Goal: Task Accomplishment & Management: Use online tool/utility

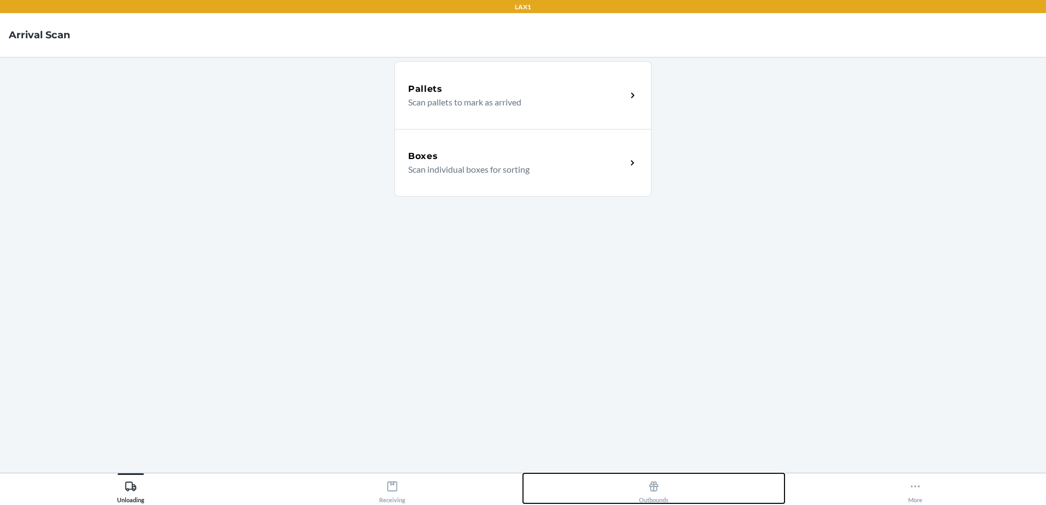
click at [659, 494] on div "Outbounds" at bounding box center [654, 489] width 30 height 27
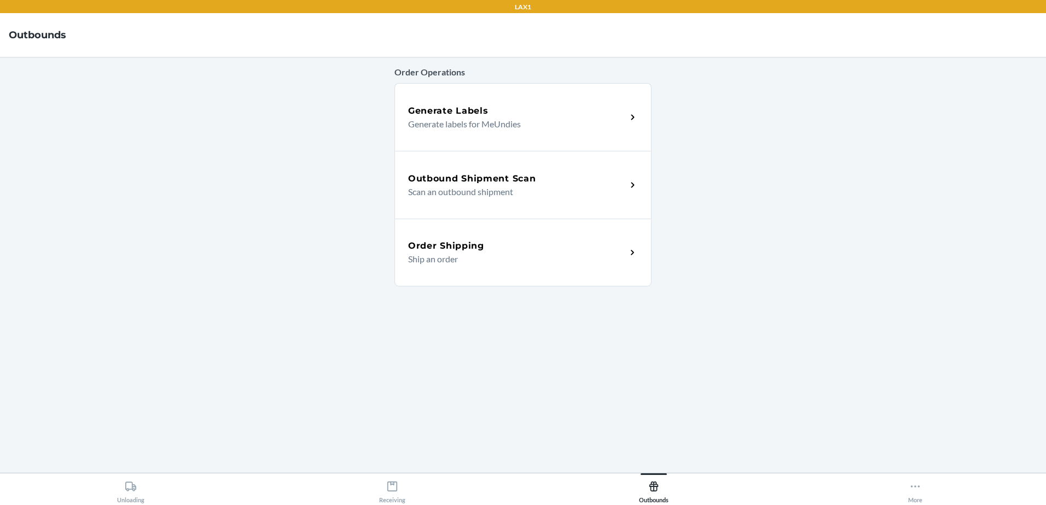
click at [488, 265] on p "Ship an order" at bounding box center [512, 259] width 209 height 13
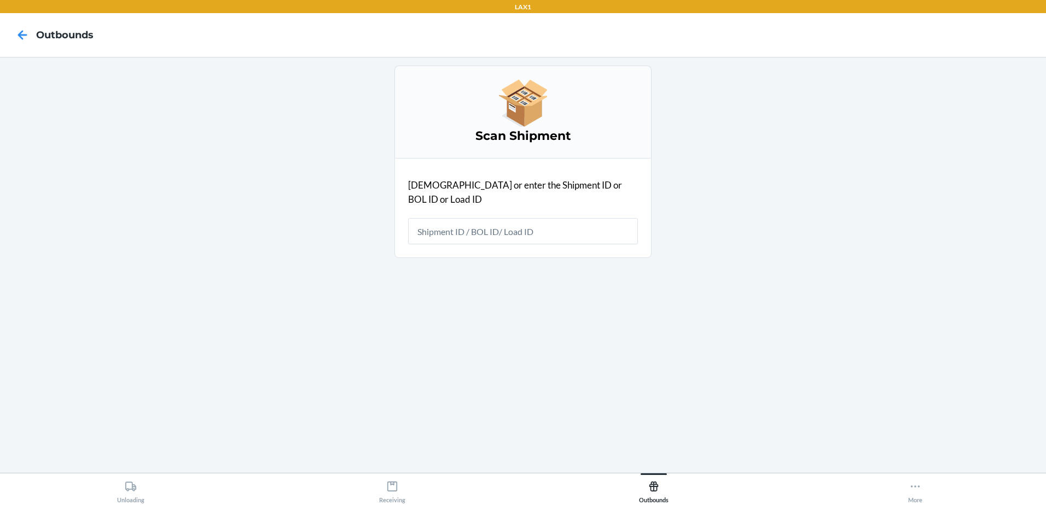
click at [527, 225] on input "text" at bounding box center [523, 231] width 230 height 26
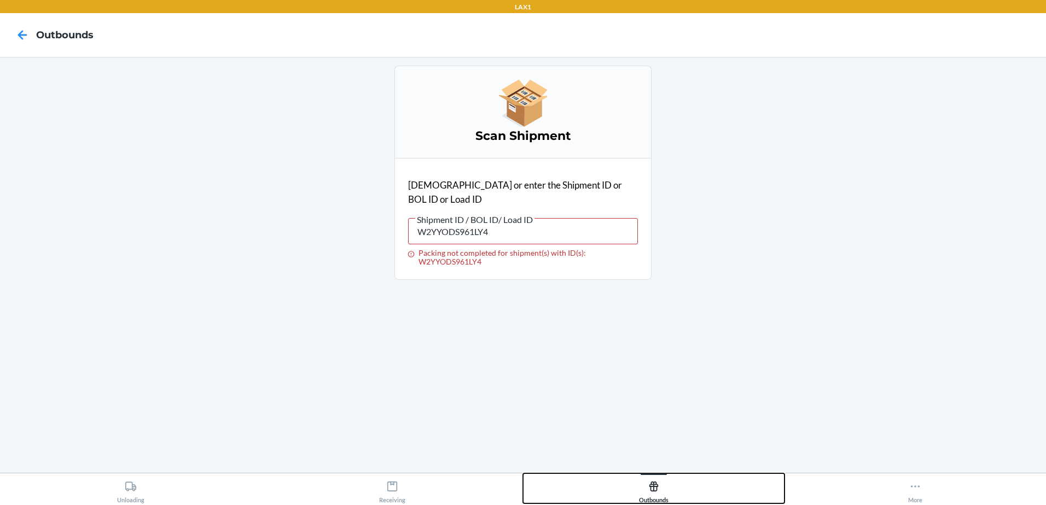
drag, startPoint x: 664, startPoint y: 498, endPoint x: 629, endPoint y: 406, distance: 98.3
click at [662, 494] on div "Outbounds" at bounding box center [654, 489] width 30 height 27
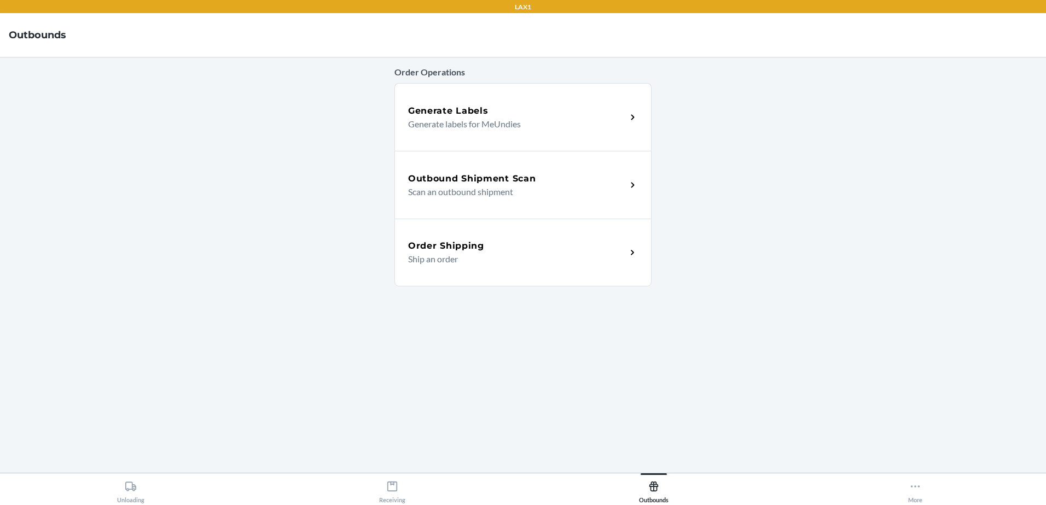
click at [502, 179] on h5 "Outbound Shipment Scan" at bounding box center [471, 178] width 127 height 13
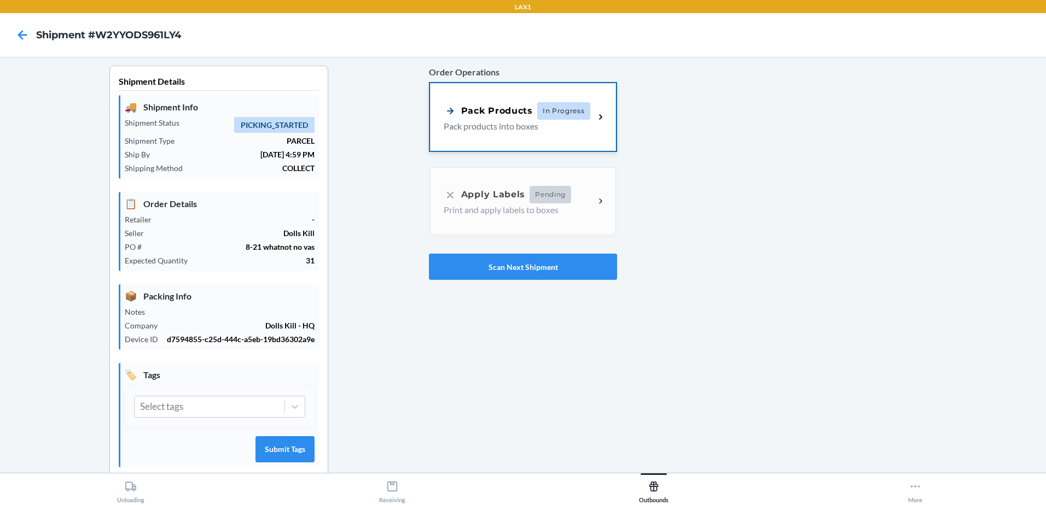
click at [488, 125] on p "Pack products into boxes" at bounding box center [514, 126] width 142 height 13
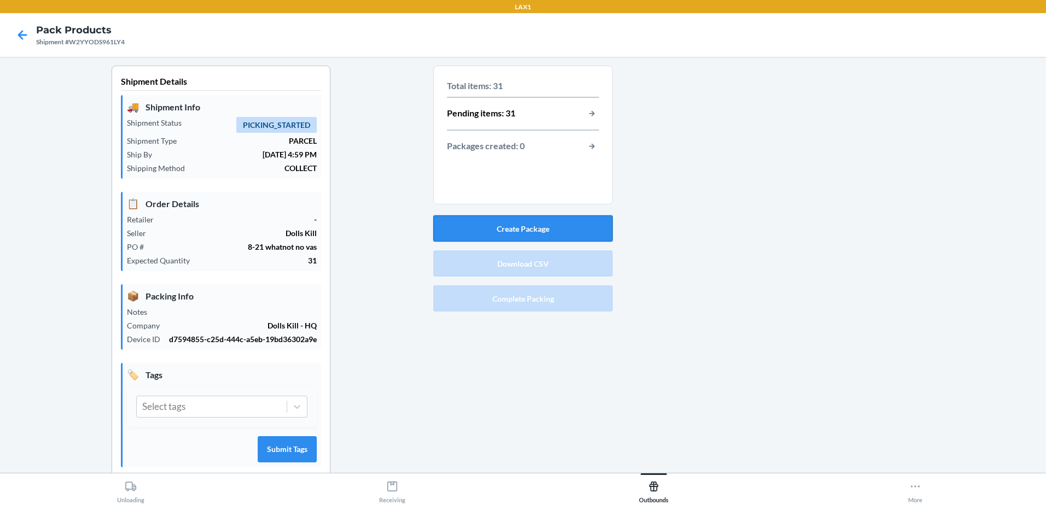
click at [505, 231] on button "Create Package" at bounding box center [522, 228] width 179 height 26
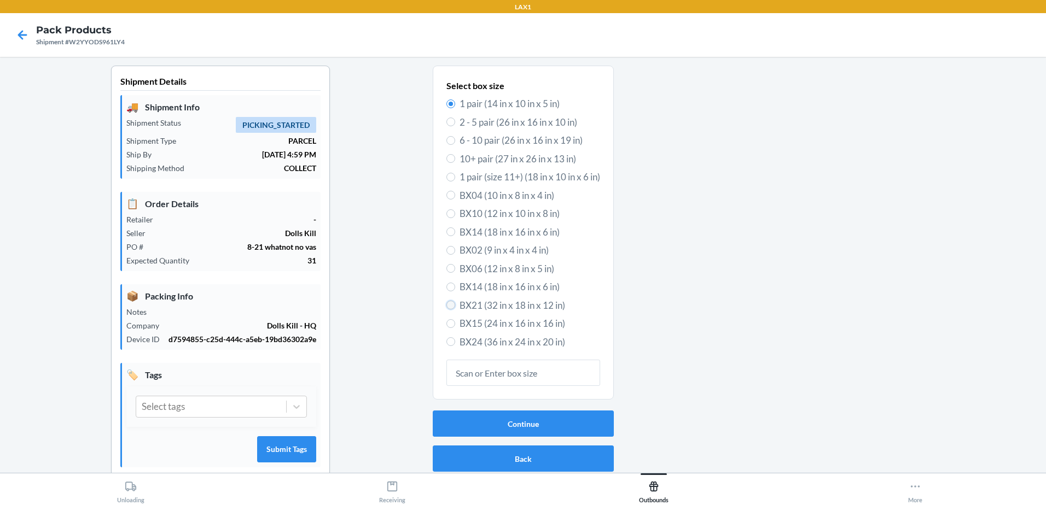
click at [448, 308] on input "BX21 (32 in x 18 in x 12 in)" at bounding box center [450, 305] width 9 height 9
radio input "true"
radio input "false"
click at [470, 420] on button "Continue" at bounding box center [523, 424] width 181 height 26
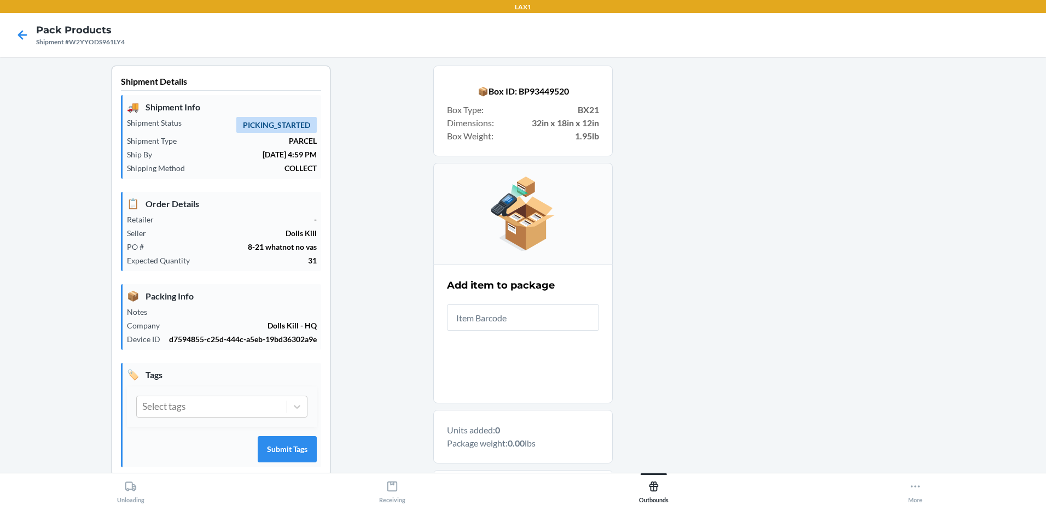
click at [539, 322] on input "text" at bounding box center [523, 318] width 152 height 26
drag, startPoint x: 567, startPoint y: 318, endPoint x: 337, endPoint y: 313, distance: 229.7
click at [340, 313] on div "Shipment Details 🚚 Shipment Info Shipment Status PICKING_STARTED Shipment Type …" at bounding box center [523, 349] width 1028 height 567
click at [524, 325] on input "S1890137" at bounding box center [523, 318] width 152 height 26
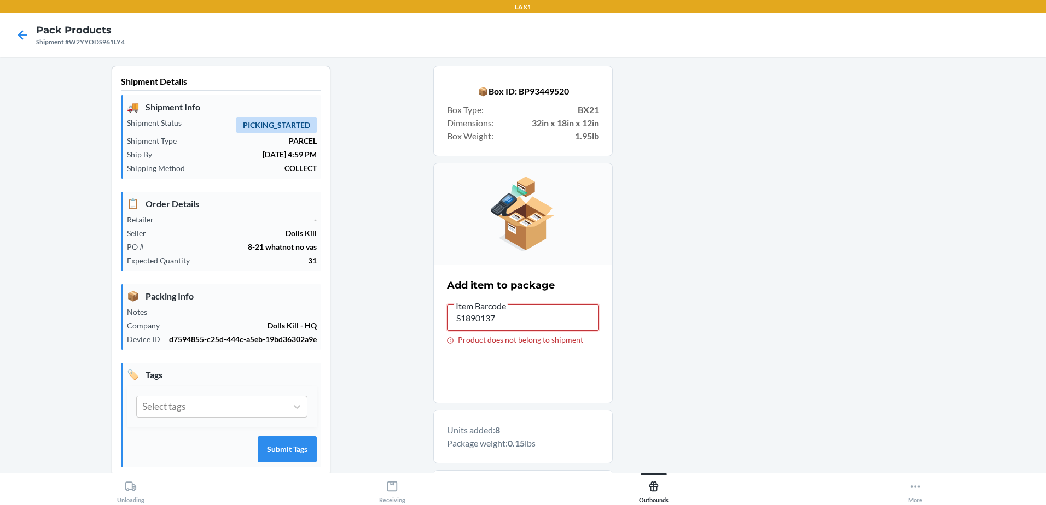
click at [521, 319] on input "S1890137" at bounding box center [523, 318] width 152 height 26
type input "S1890132"
click at [536, 321] on input "S1890132" at bounding box center [523, 318] width 152 height 26
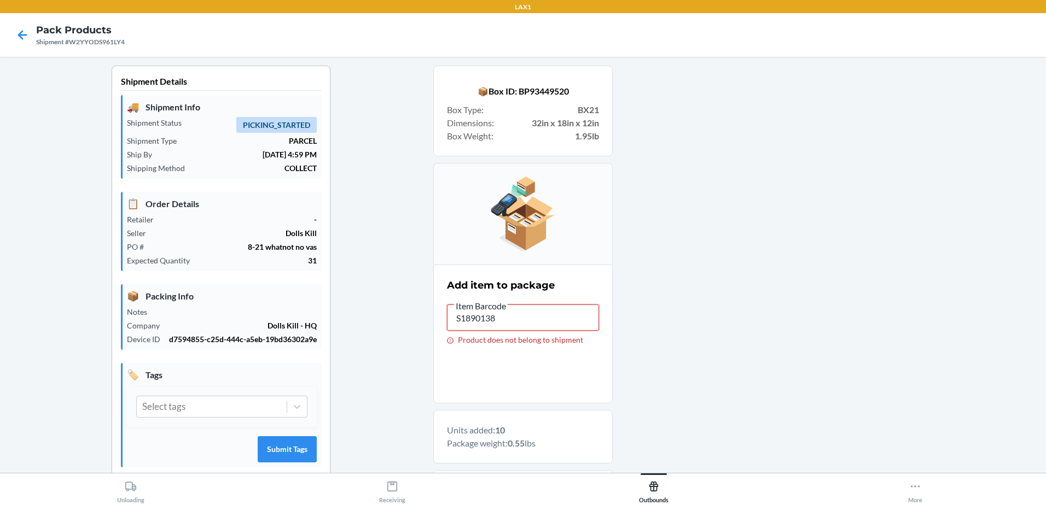
drag, startPoint x: 506, startPoint y: 320, endPoint x: 308, endPoint y: 321, distance: 198.0
click at [331, 338] on div "Shipment Details 🚚 Shipment Info Shipment Status PICKING_STARTED Shipment Type …" at bounding box center [523, 423] width 1028 height 715
drag, startPoint x: 532, startPoint y: 314, endPoint x: 355, endPoint y: 324, distance: 177.4
click at [355, 323] on div "Shipment Details 🚚 Shipment Info Shipment Status PICKING_STARTED Shipment Type …" at bounding box center [523, 423] width 1028 height 715
drag, startPoint x: 523, startPoint y: 322, endPoint x: 155, endPoint y: 321, distance: 368.0
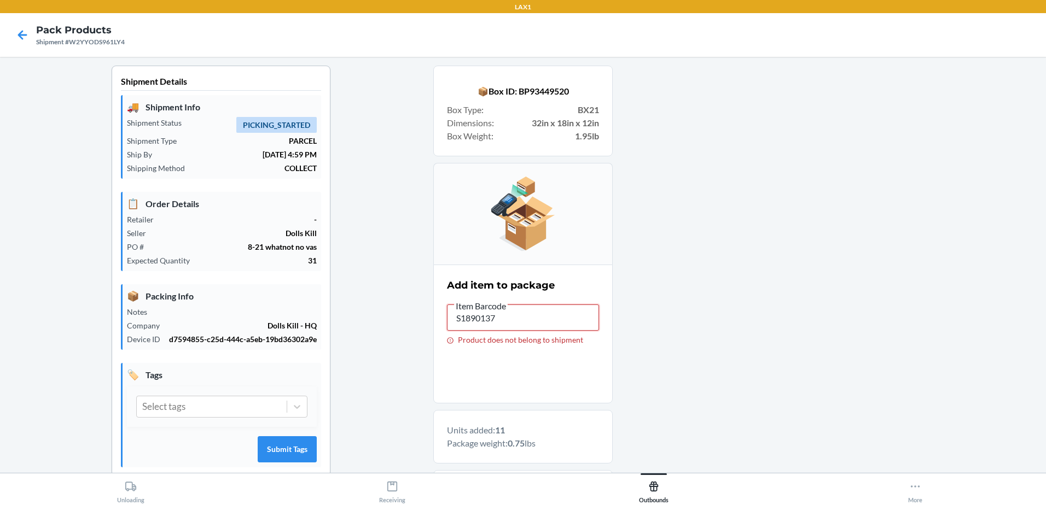
click at [164, 337] on div "Shipment Details 🚚 Shipment Info Shipment Status PICKING_STARTED Shipment Type …" at bounding box center [523, 423] width 1028 height 715
drag, startPoint x: 551, startPoint y: 318, endPoint x: 3, endPoint y: 276, distance: 549.0
click at [0, 276] on html "LAX1 Pack Products Shipment #W2YYODS961LY4 Shipment Details 🚚 Shipment Info Shi…" at bounding box center [523, 252] width 1046 height 505
click at [503, 304] on span "Item Barcode" at bounding box center [481, 306] width 54 height 11
click at [503, 305] on input "S1890138" at bounding box center [523, 318] width 152 height 26
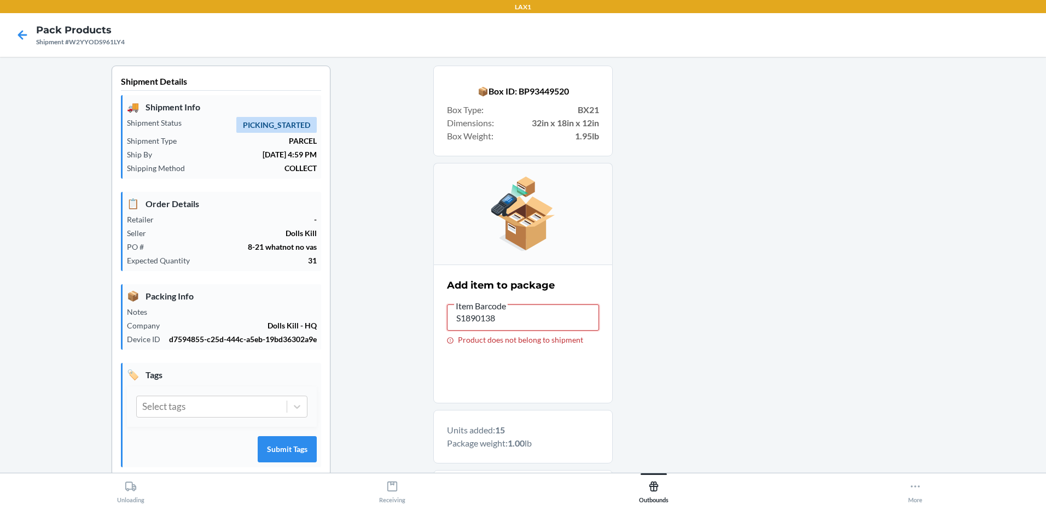
click at [505, 320] on input "S1890138" at bounding box center [523, 318] width 152 height 26
type input "DUX8K3C9BXP"
click at [475, 318] on input "DUX8K3C9BXP" at bounding box center [523, 318] width 152 height 26
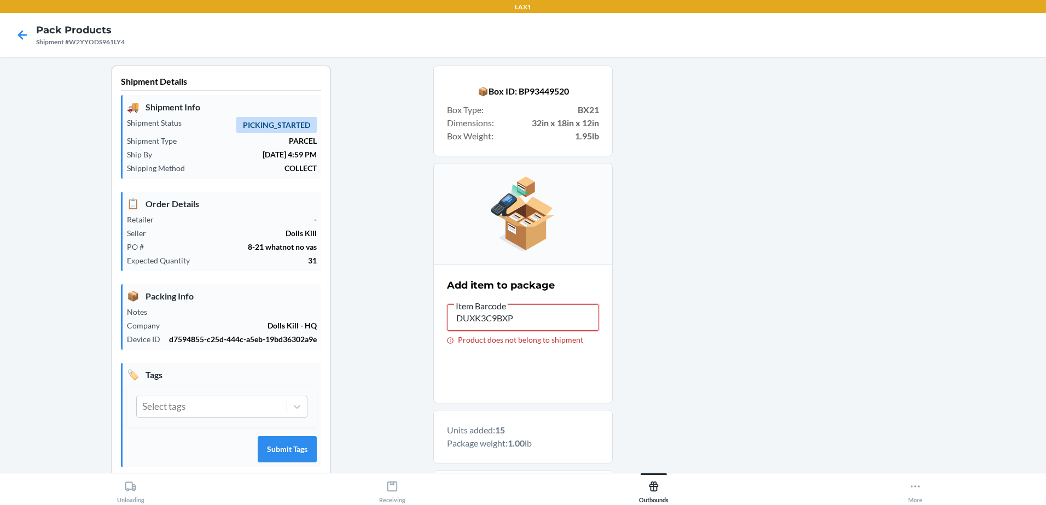
type input "DUXAK3C9BXP"
type input "S1891682"
click at [552, 324] on input "S1891682" at bounding box center [523, 318] width 152 height 26
type input "S1884710"
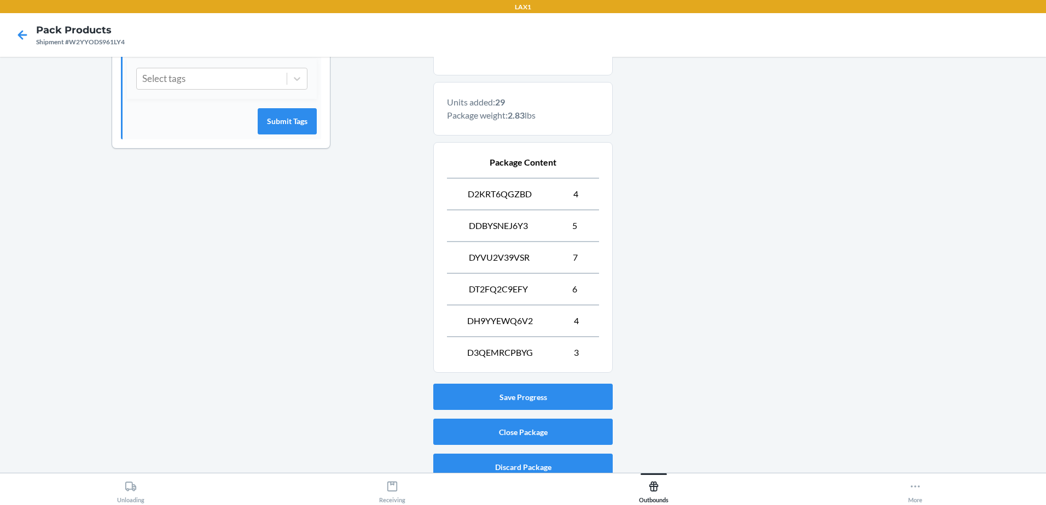
scroll to position [340, 0]
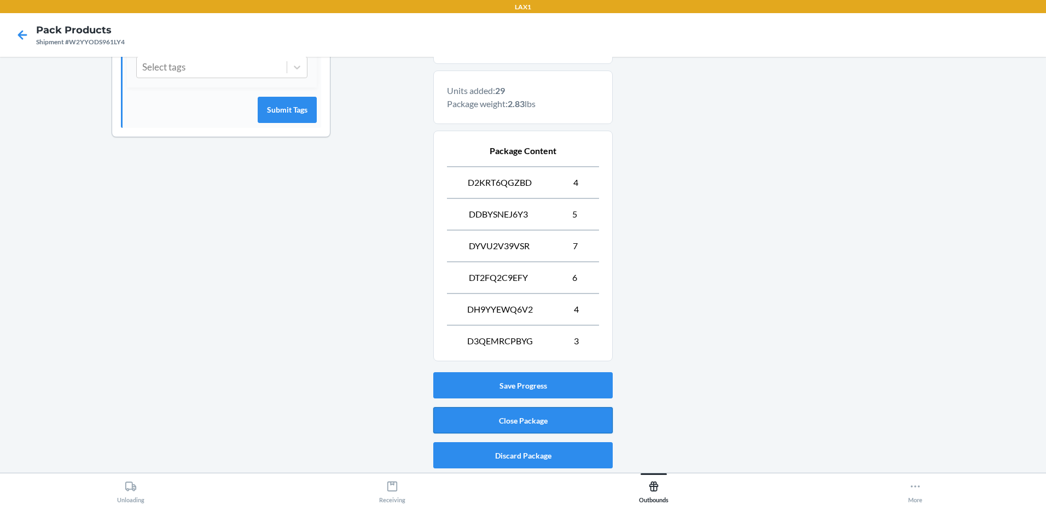
click at [481, 427] on button "Close Package" at bounding box center [522, 420] width 179 height 26
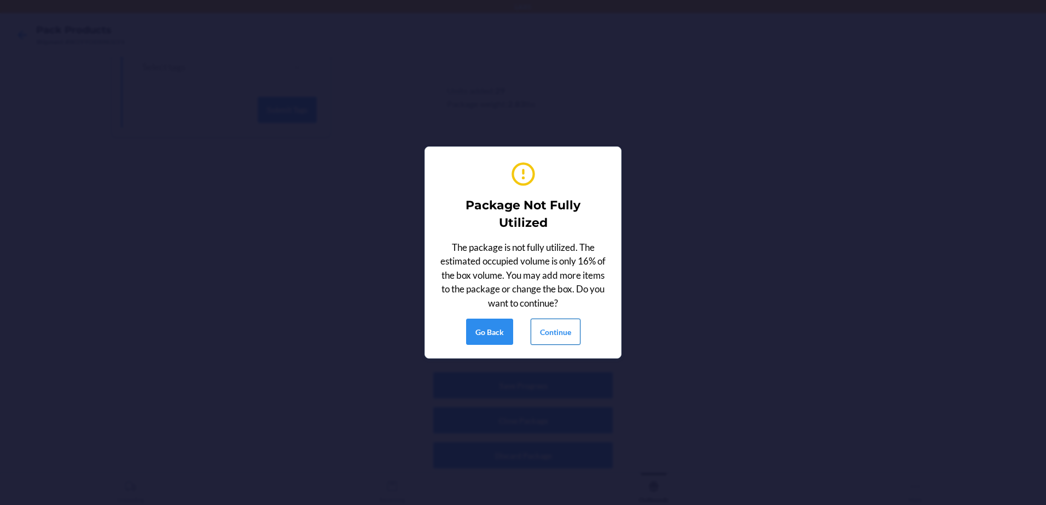
click at [563, 340] on button "Continue" at bounding box center [555, 332] width 50 height 26
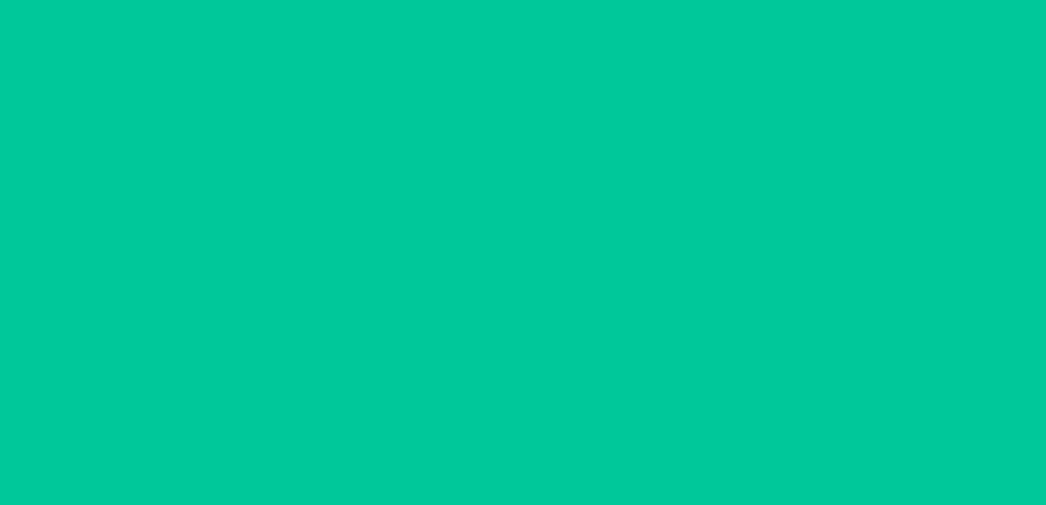
scroll to position [33, 0]
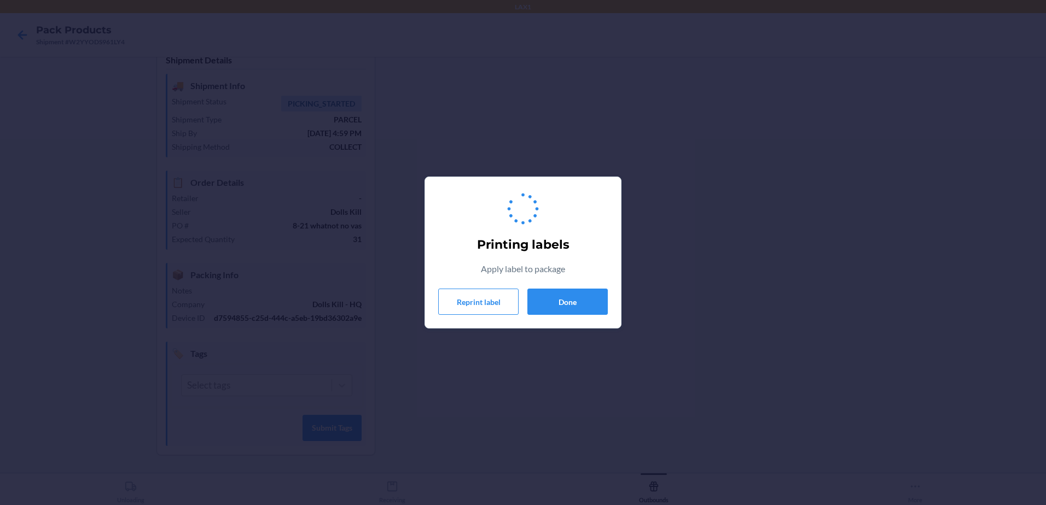
click at [563, 331] on div "Printing labels Apply label to package Reprint label Done" at bounding box center [523, 252] width 1046 height 505
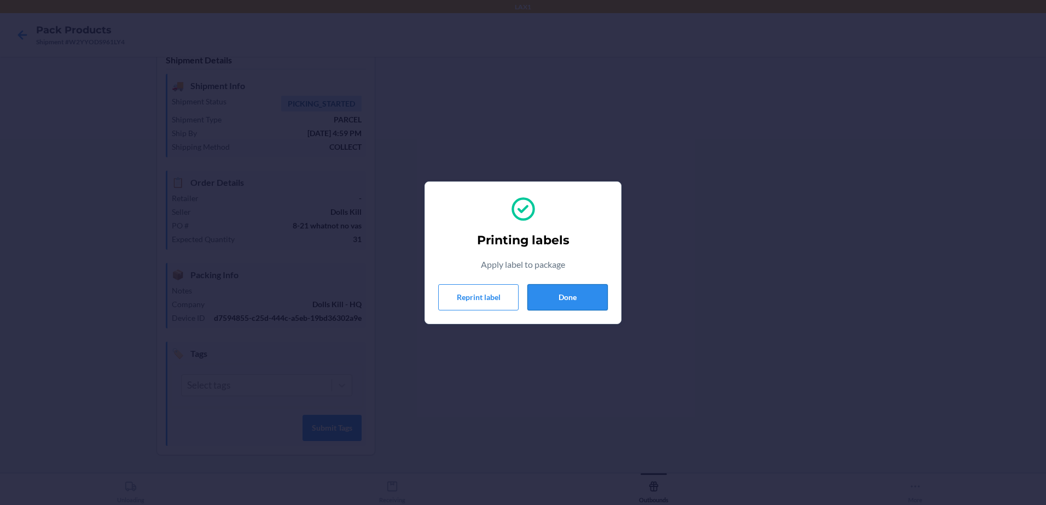
click at [584, 298] on button "Done" at bounding box center [567, 297] width 80 height 26
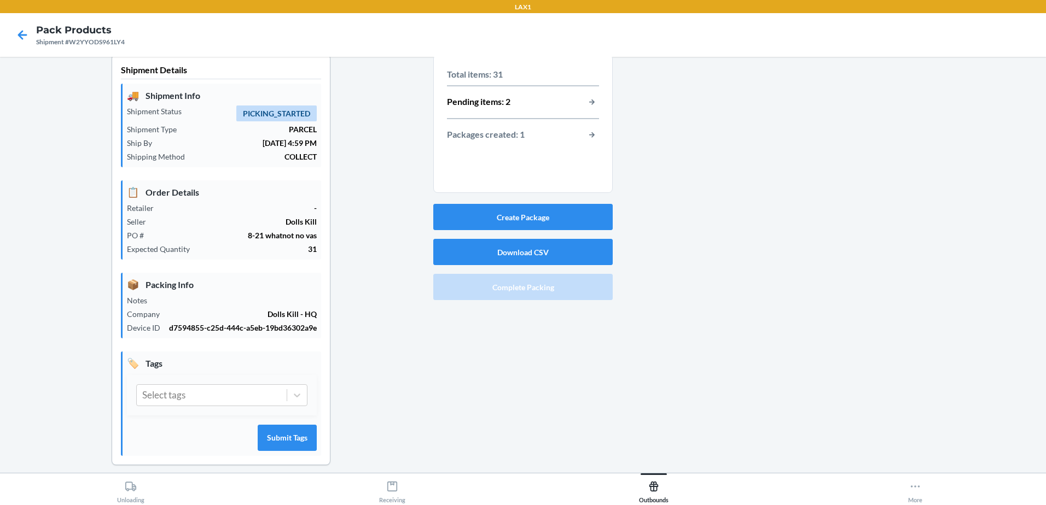
scroll to position [0, 0]
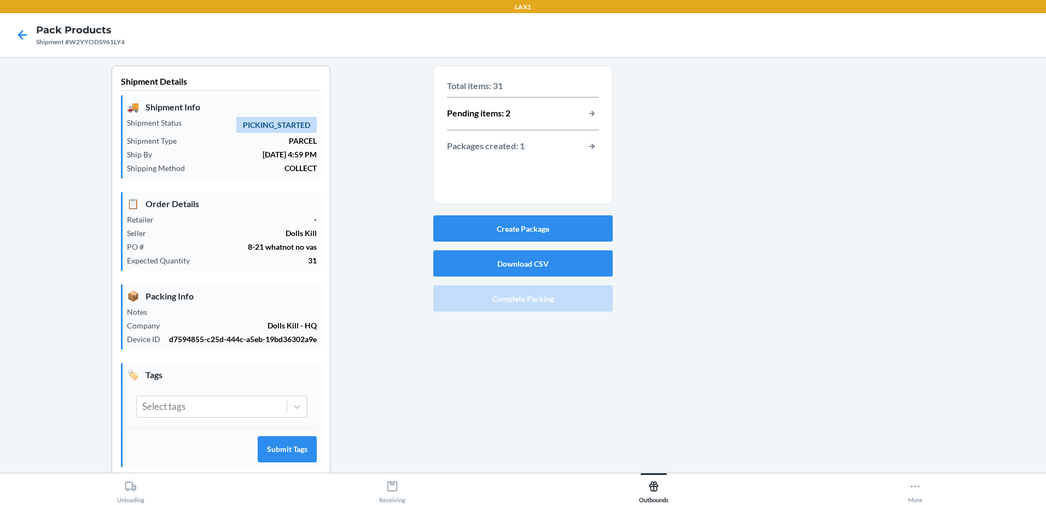
click at [532, 117] on div "Pending items: 2" at bounding box center [523, 114] width 152 height 14
click at [589, 114] on button "button-view-pending-items" at bounding box center [592, 114] width 14 height 14
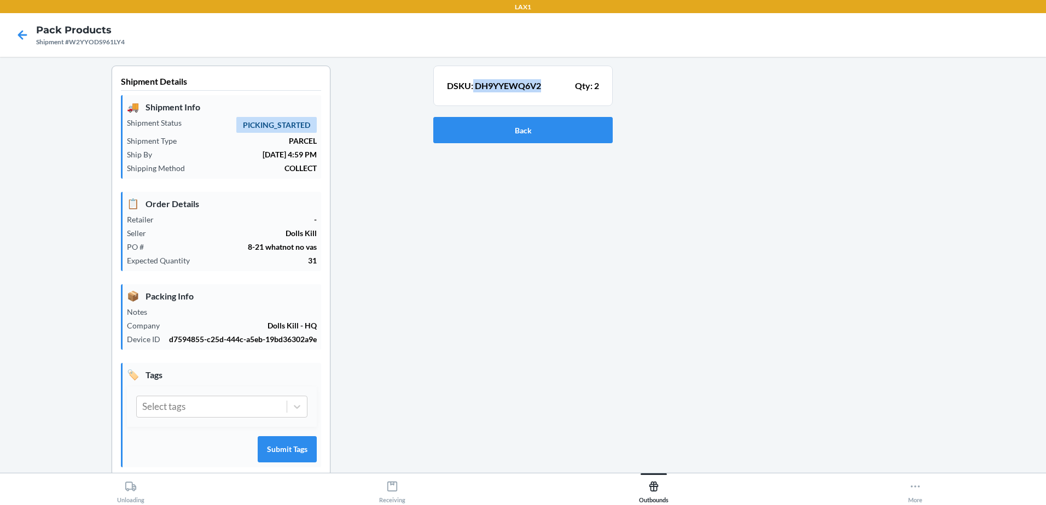
drag, startPoint x: 469, startPoint y: 85, endPoint x: 540, endPoint y: 95, distance: 71.2
click at [540, 95] on div "DSKU: DH9YYEWQ6V2 Qty: 2" at bounding box center [523, 86] width 152 height 20
drag, startPoint x: 540, startPoint y: 95, endPoint x: 520, endPoint y: 84, distance: 22.7
copy p "DH9YYEWQ6V2"
click at [533, 130] on button "Back" at bounding box center [522, 130] width 179 height 26
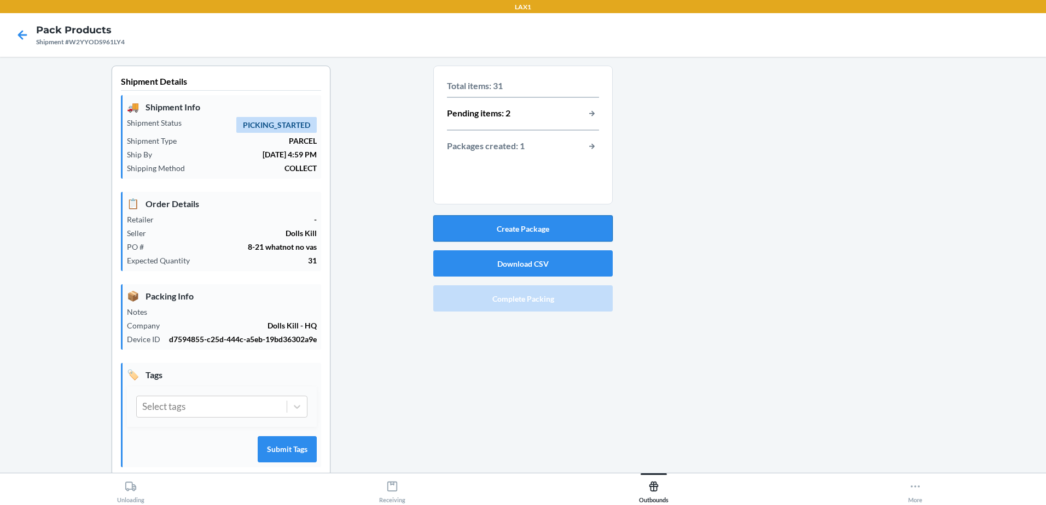
click at [526, 233] on button "Create Package" at bounding box center [522, 228] width 179 height 26
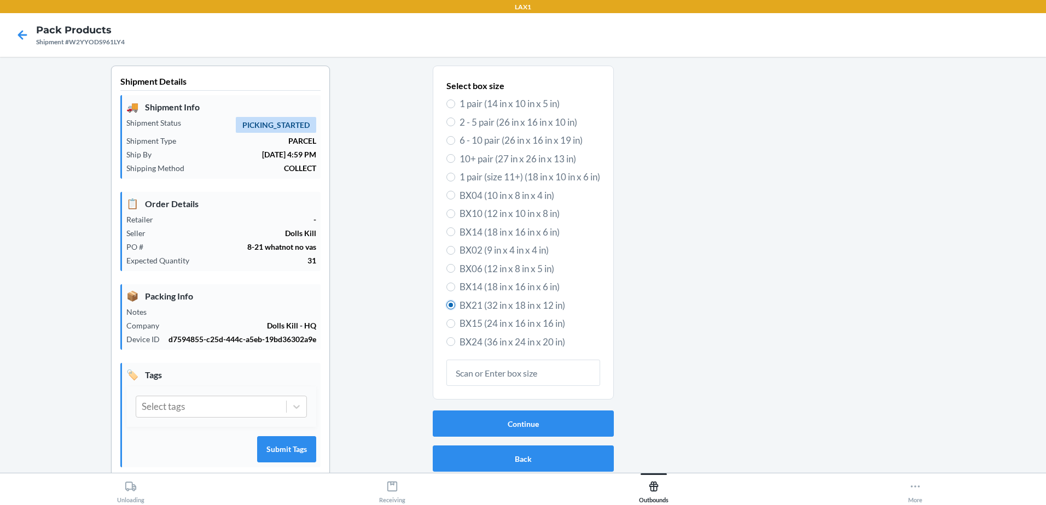
click at [446, 308] on input "BX21 (32 in x 18 in x 12 in)" at bounding box center [450, 305] width 9 height 9
click at [487, 433] on button "Continue" at bounding box center [523, 424] width 181 height 26
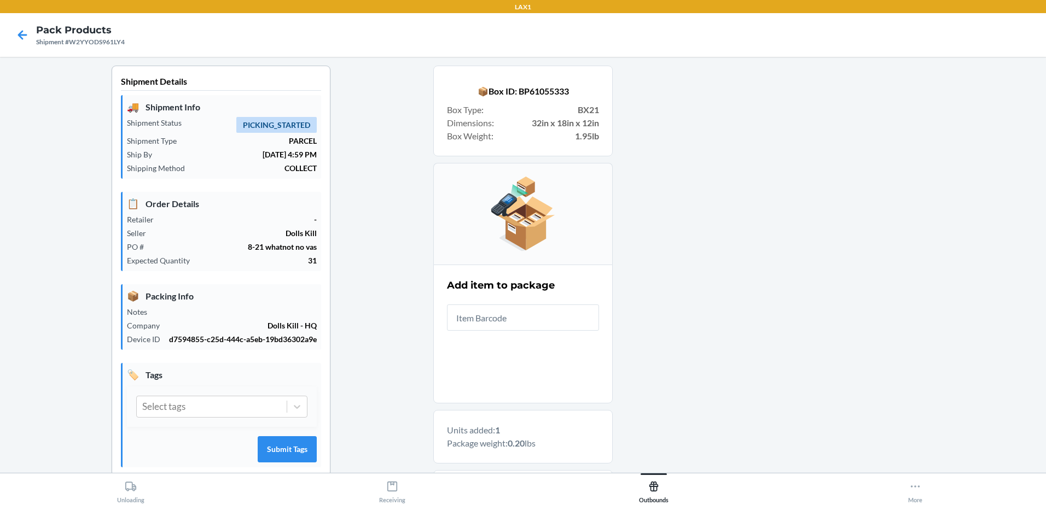
drag, startPoint x: 499, startPoint y: 313, endPoint x: 476, endPoint y: 321, distance: 24.2
click at [476, 321] on input "text" at bounding box center [523, 318] width 152 height 26
drag, startPoint x: 476, startPoint y: 321, endPoint x: 400, endPoint y: 383, distance: 98.3
click at [400, 383] on div "Shipment Details 🚚 Shipment Info Shipment Status PICKING_STARTED Shipment Type …" at bounding box center [221, 360] width 424 height 588
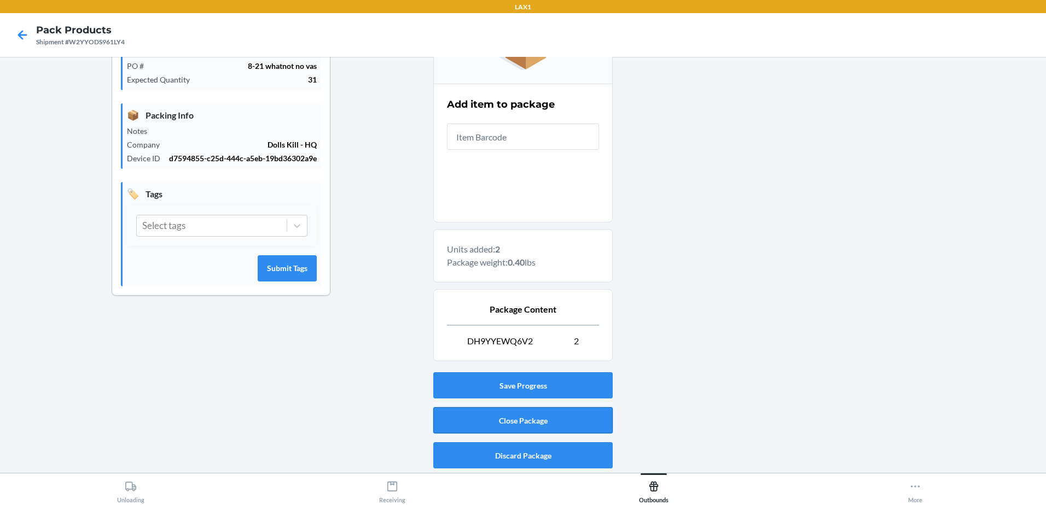
click at [522, 426] on button "Close Package" at bounding box center [522, 420] width 179 height 26
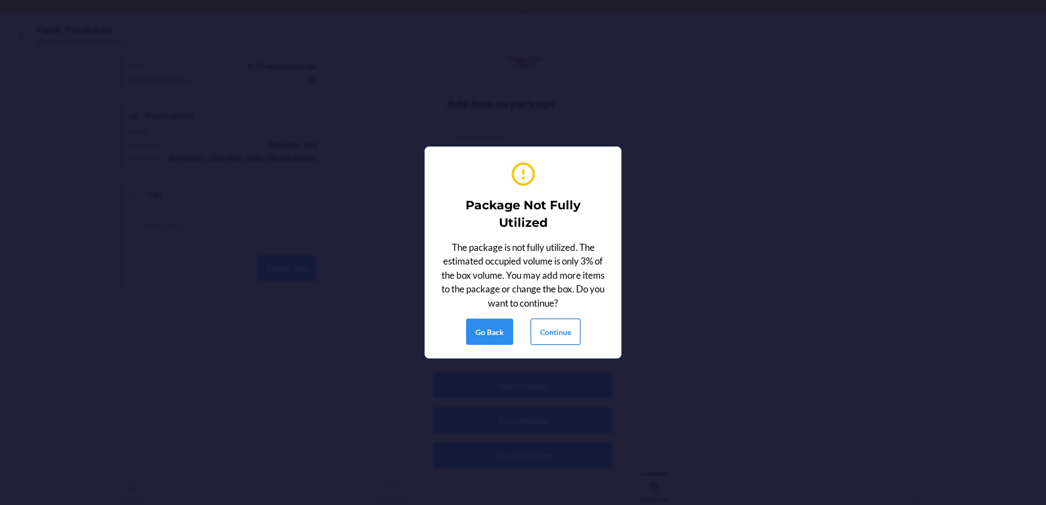
click at [548, 333] on button "Continue" at bounding box center [555, 332] width 50 height 26
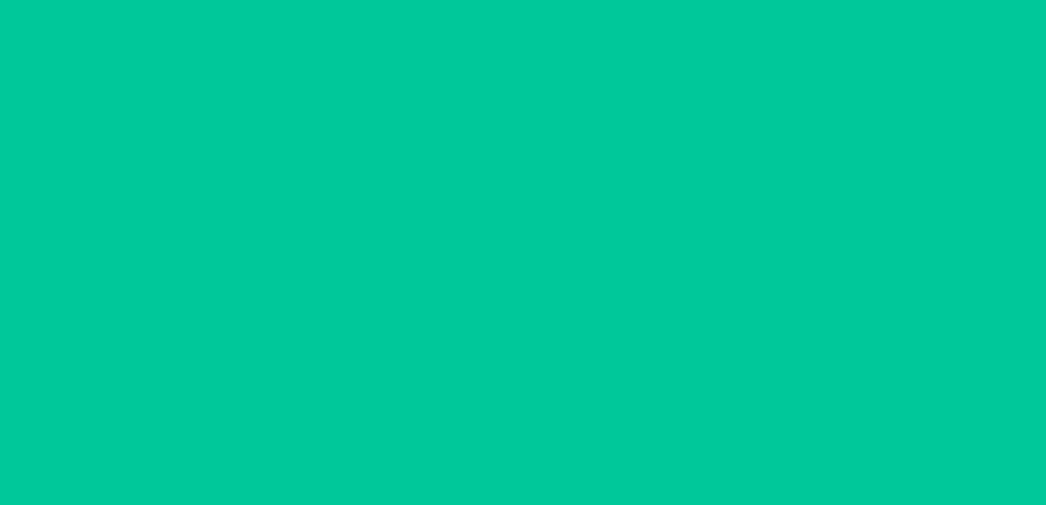
scroll to position [33, 0]
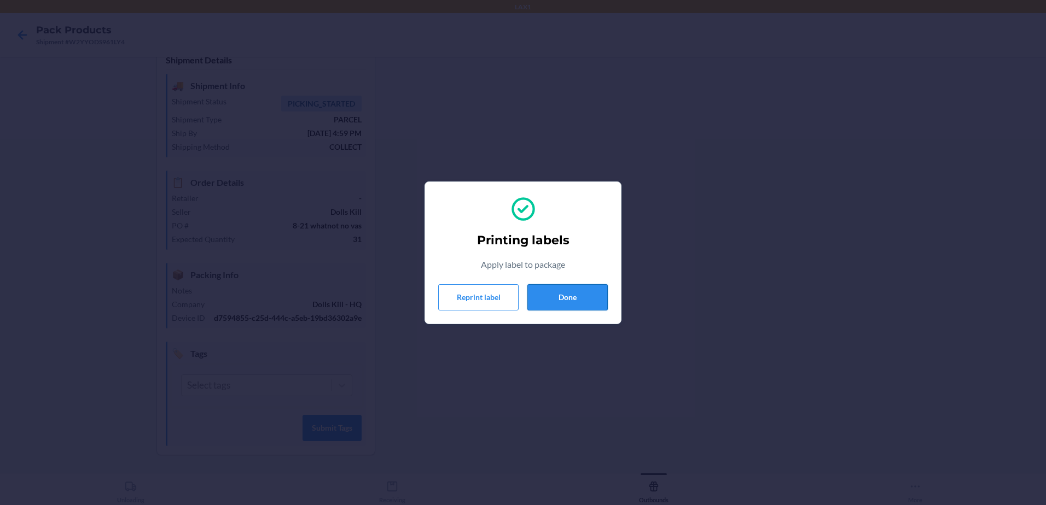
click at [565, 290] on button "Done" at bounding box center [567, 297] width 80 height 26
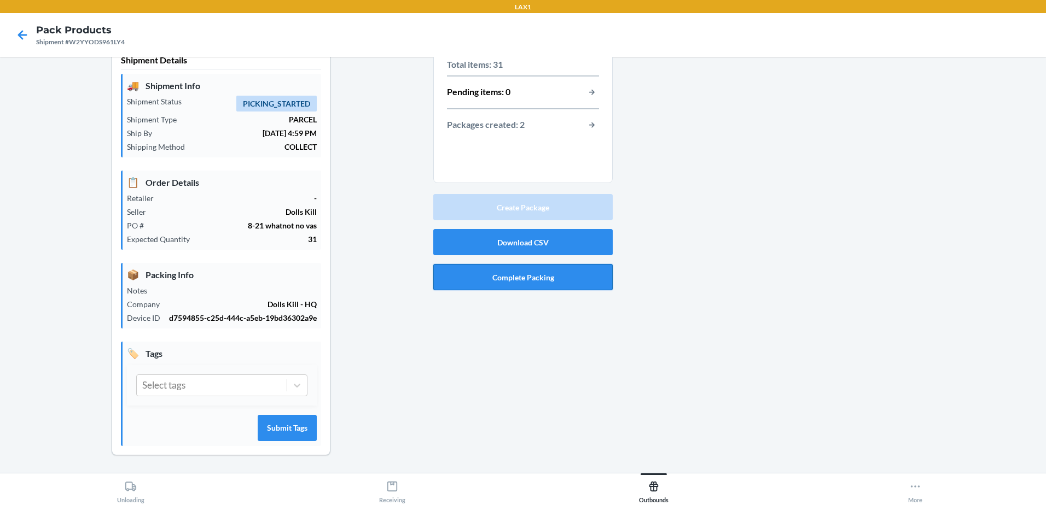
click at [510, 269] on button "Complete Packing" at bounding box center [522, 277] width 179 height 26
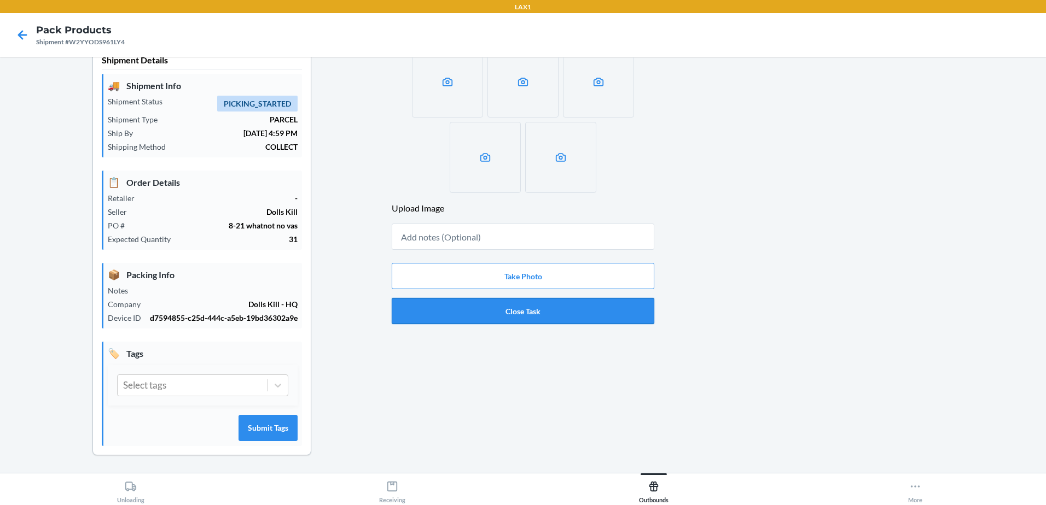
click at [457, 298] on button "Close Task" at bounding box center [523, 311] width 262 height 26
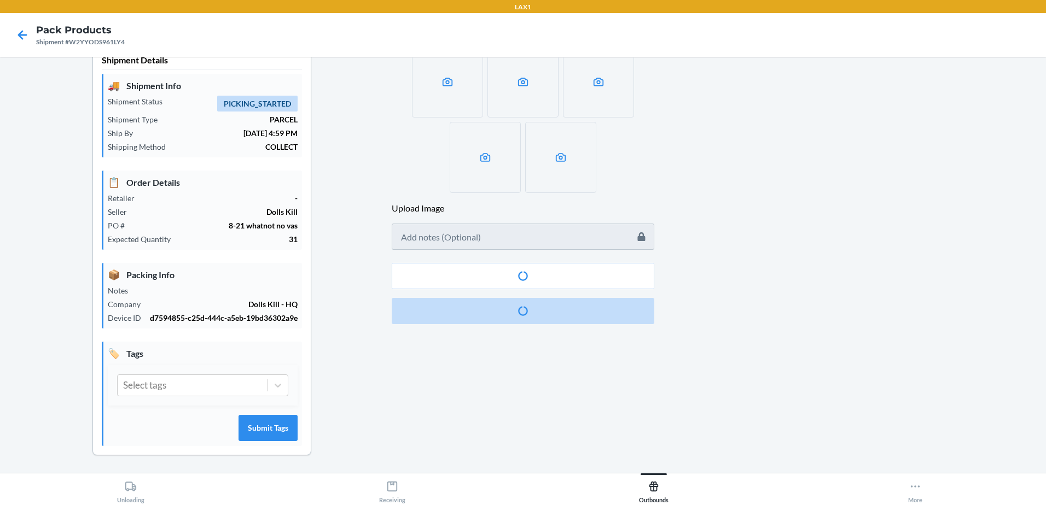
scroll to position [0, 0]
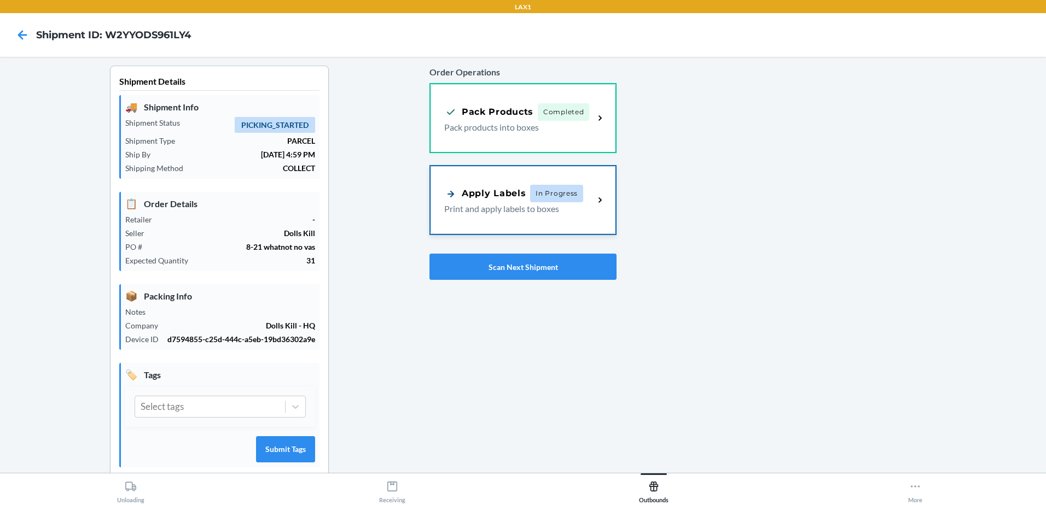
click at [537, 199] on span "In Progress" at bounding box center [556, 193] width 53 height 17
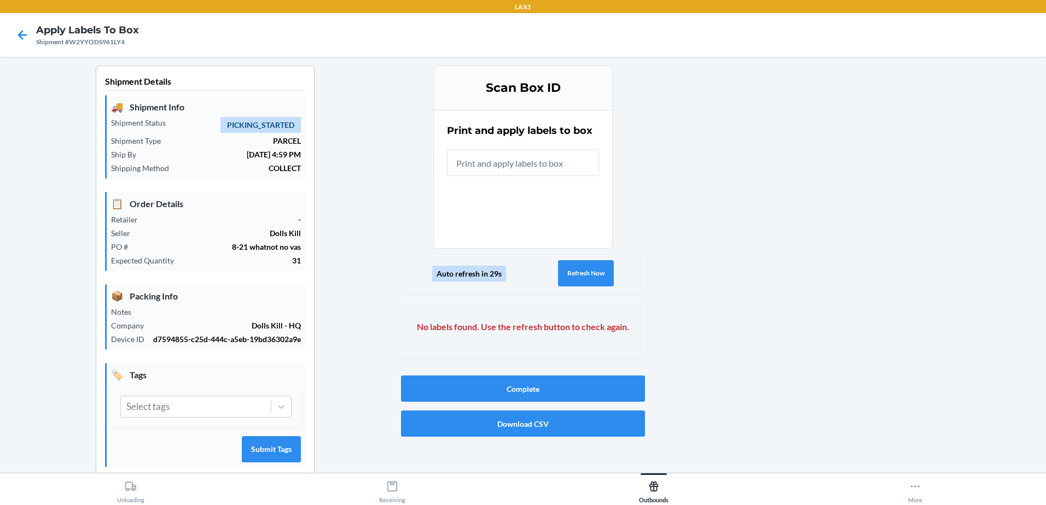
click at [550, 166] on input "text" at bounding box center [523, 163] width 152 height 26
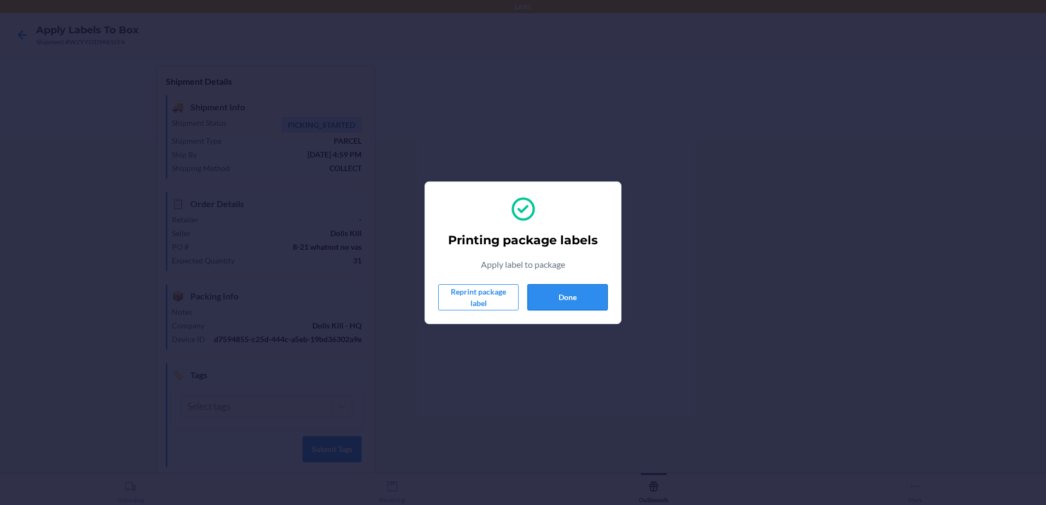
click at [538, 292] on button "Done" at bounding box center [567, 297] width 80 height 26
click at [586, 306] on button "Done" at bounding box center [567, 297] width 80 height 26
